Goal: Information Seeking & Learning: Check status

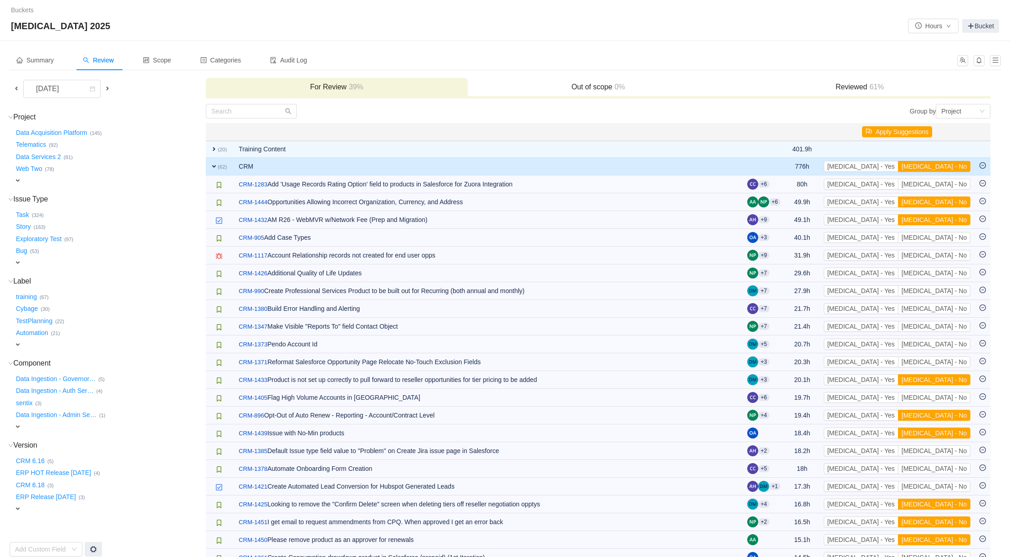
click at [213, 167] on span "expand" at bounding box center [213, 166] width 7 height 7
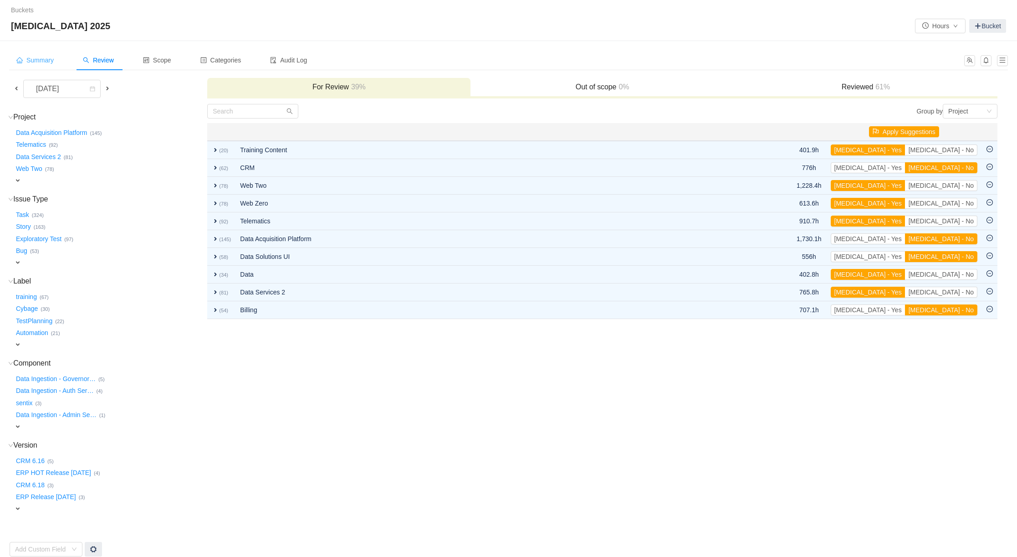
click at [41, 56] on span "Summary" at bounding box center [34, 59] width 37 height 7
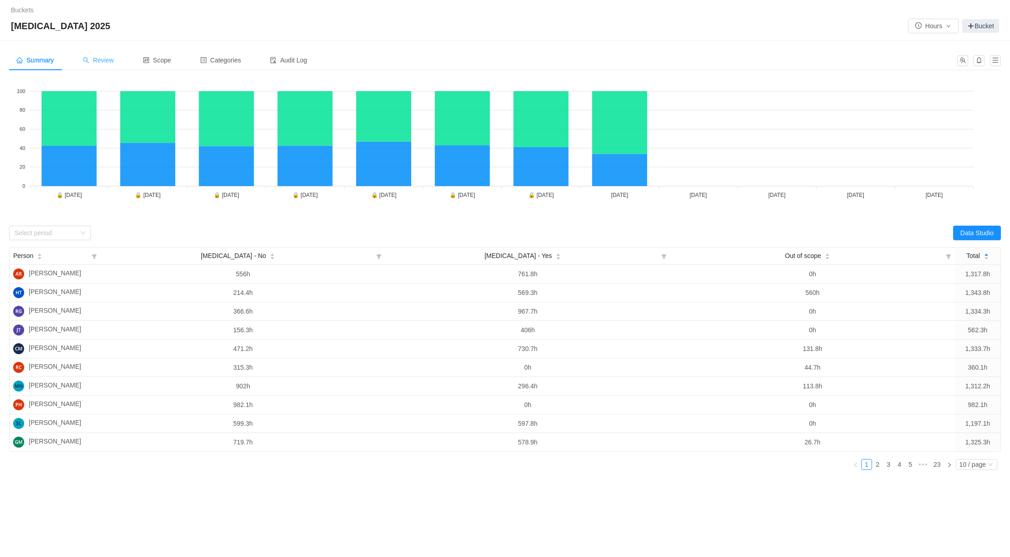
click at [106, 60] on span "Review" at bounding box center [98, 59] width 31 height 7
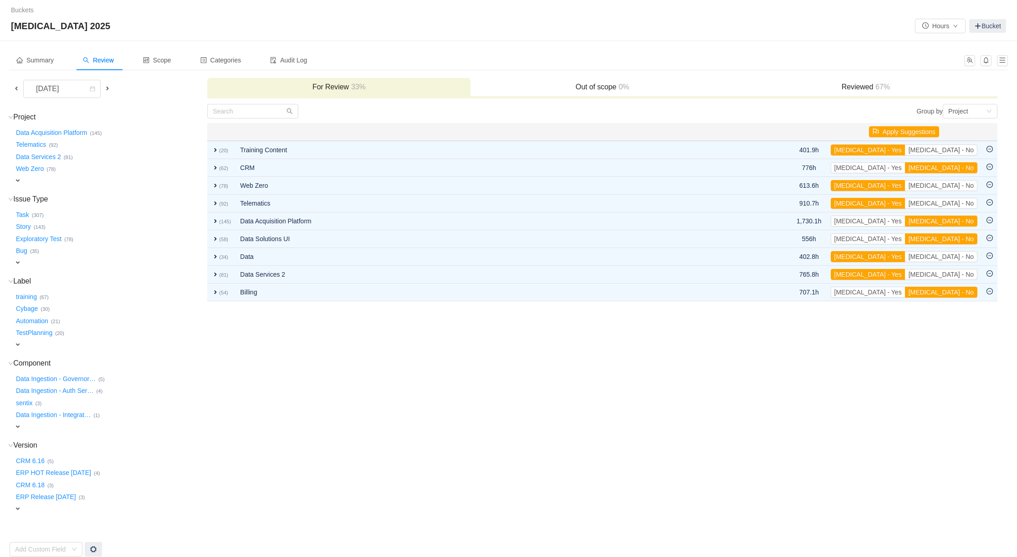
click at [241, 368] on td "Group by Project You will see tickets here after they were marked as out of sco…" at bounding box center [602, 329] width 791 height 453
click at [39, 66] on div "Summary" at bounding box center [35, 60] width 52 height 20
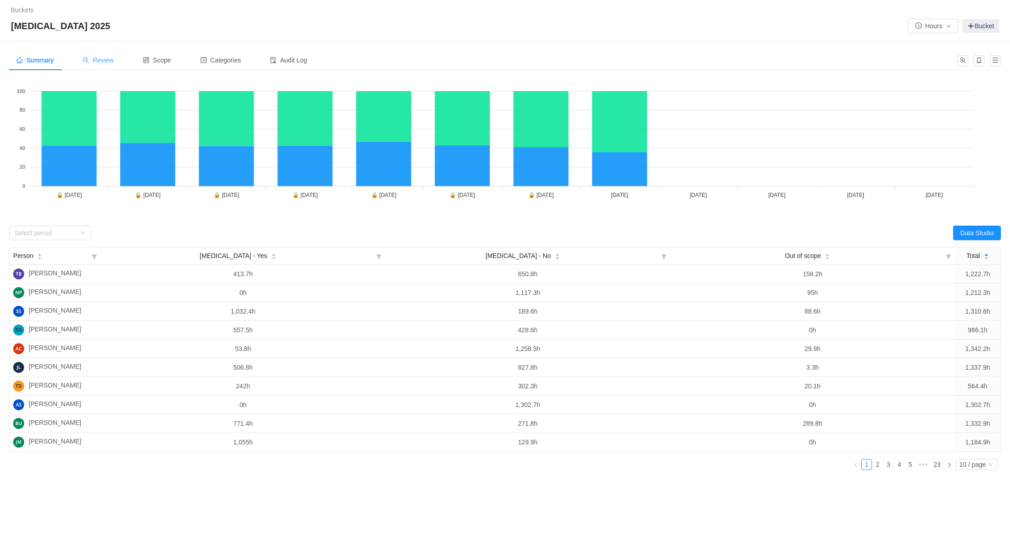
click at [110, 56] on span "Review" at bounding box center [98, 59] width 31 height 7
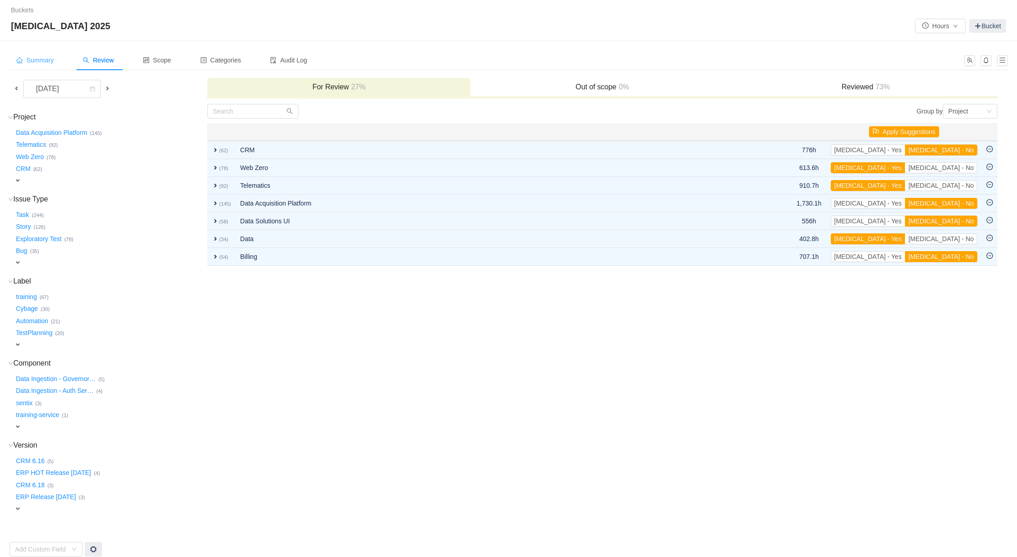
click at [38, 60] on span "Summary" at bounding box center [34, 59] width 37 height 7
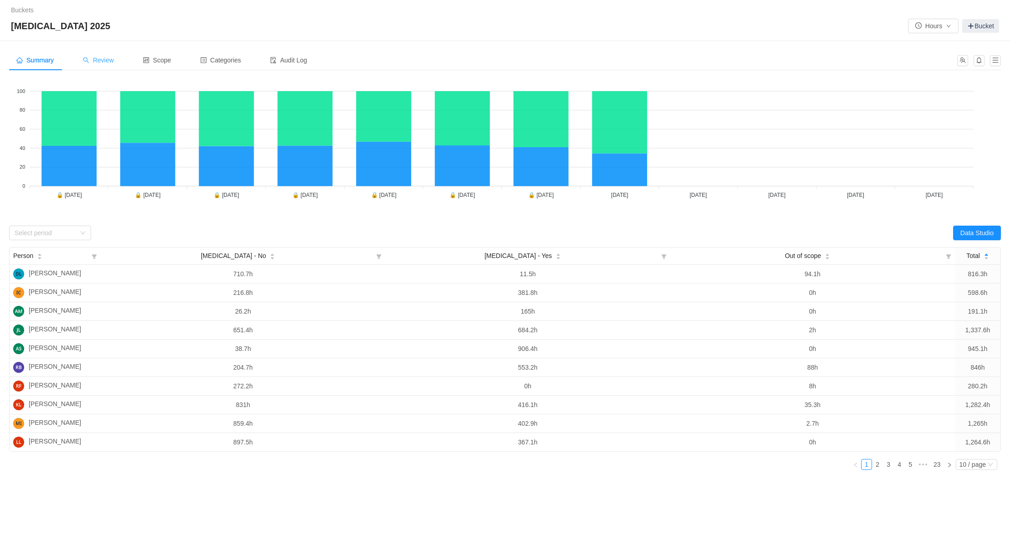
click at [102, 56] on div "Review" at bounding box center [99, 60] width 46 height 20
